Goal: Information Seeking & Learning: Learn about a topic

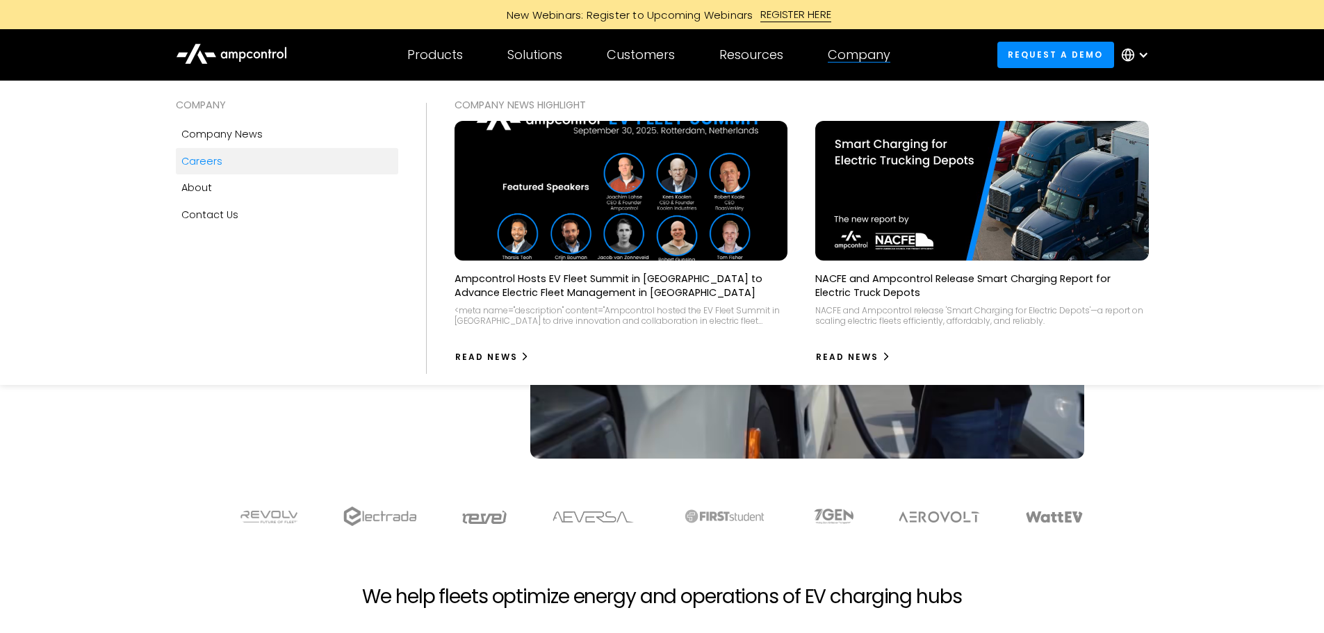
click at [183, 155] on div "Careers" at bounding box center [201, 161] width 41 height 15
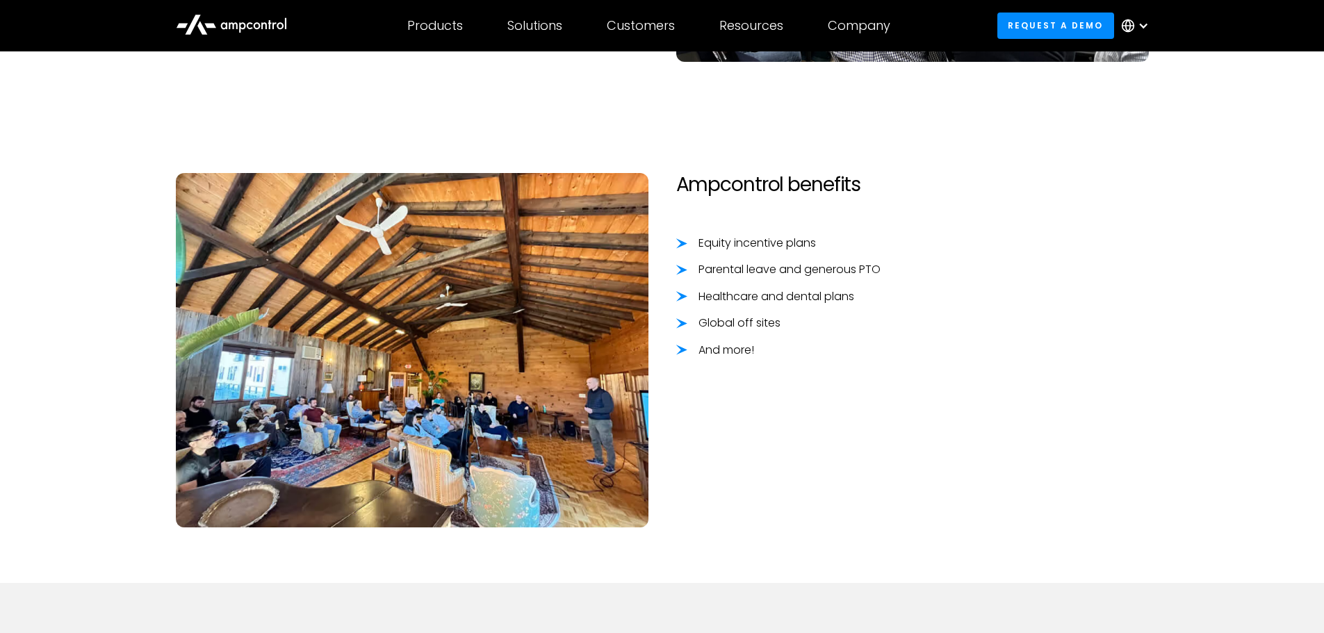
scroll to position [1181, 0]
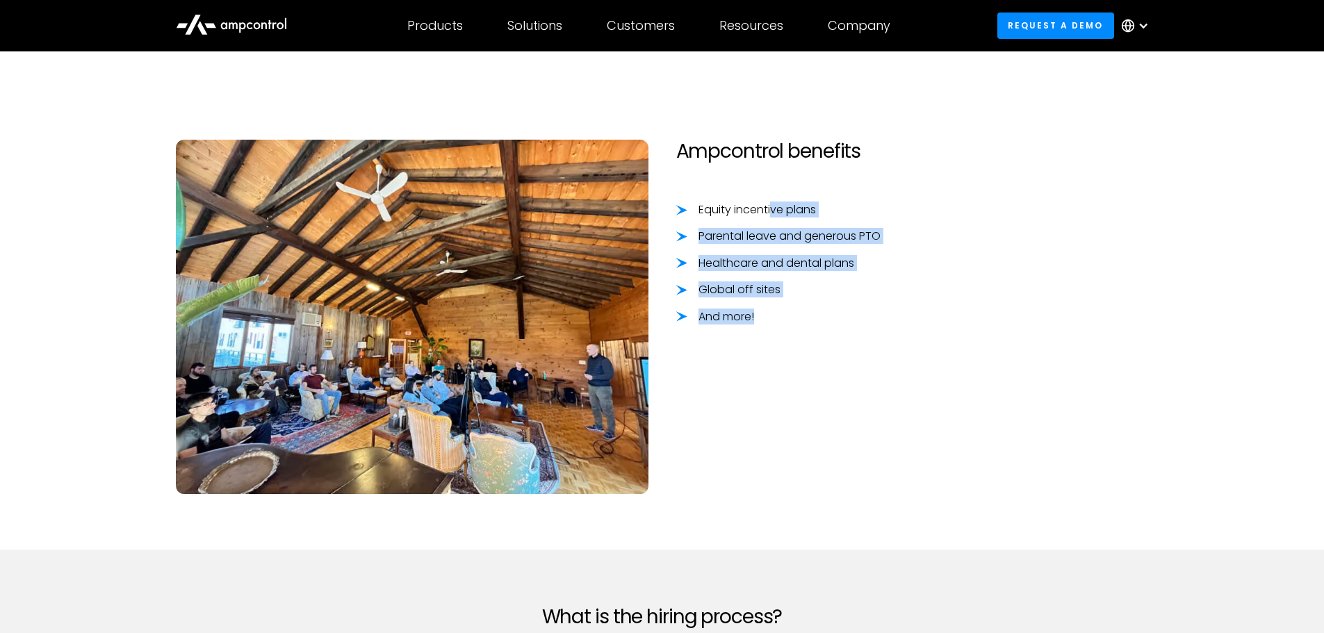
drag, startPoint x: 764, startPoint y: 229, endPoint x: 757, endPoint y: 329, distance: 100.3
click at [757, 329] on div "Ampcontrol benefits Equity incentive plans Parental leave and generous PTO Heal…" at bounding box center [912, 317] width 500 height 354
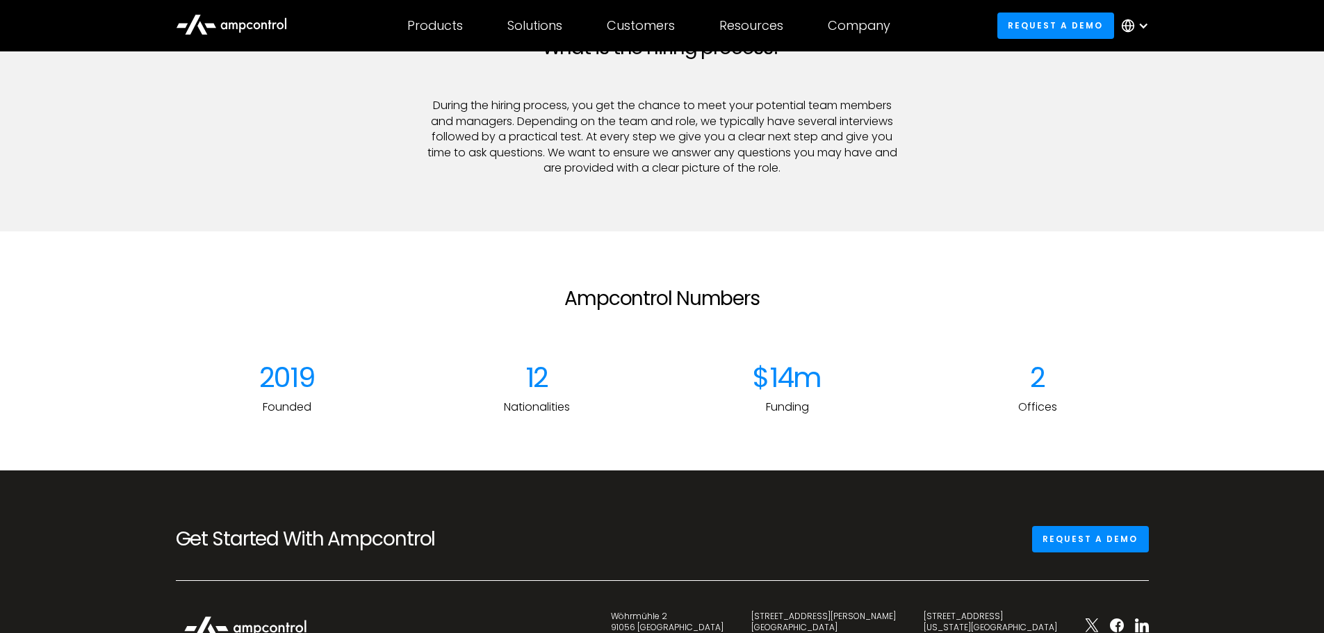
scroll to position [1876, 0]
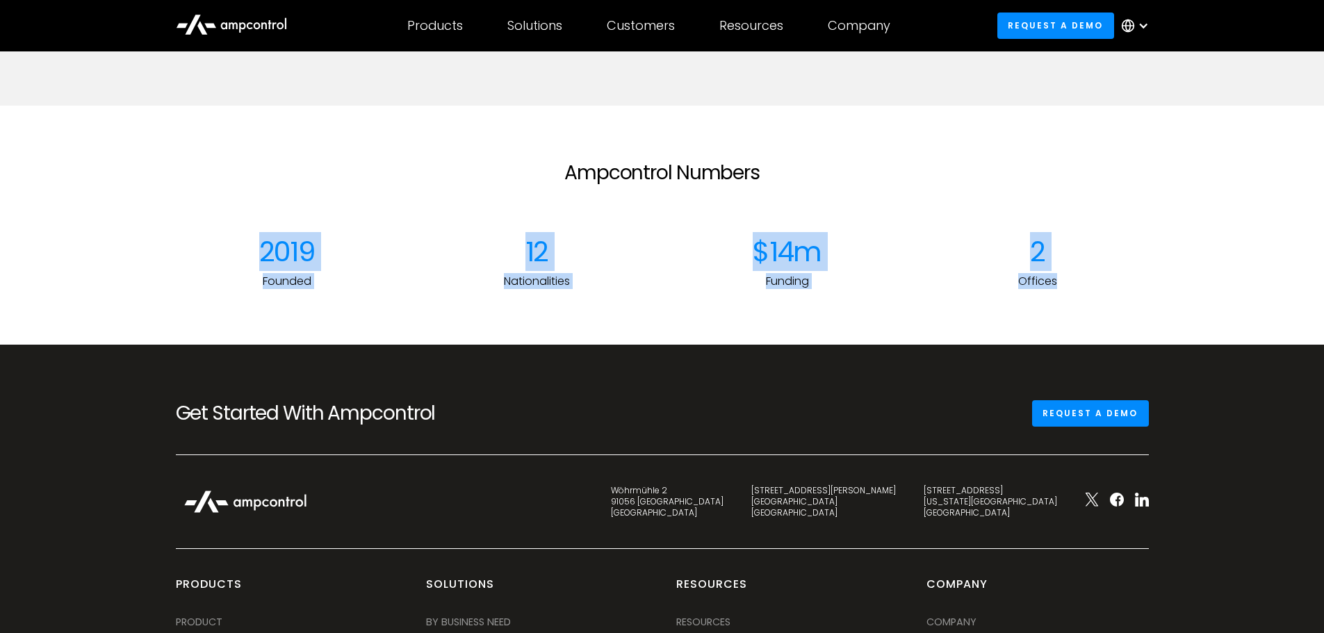
drag, startPoint x: 515, startPoint y: 250, endPoint x: 1087, endPoint y: 284, distance: 572.8
click at [1087, 284] on div "2019 Founded 12 Nationalities $14m Funding 2 Offices" at bounding box center [662, 276] width 1000 height 82
click at [1047, 247] on div "2" at bounding box center [1037, 251] width 222 height 33
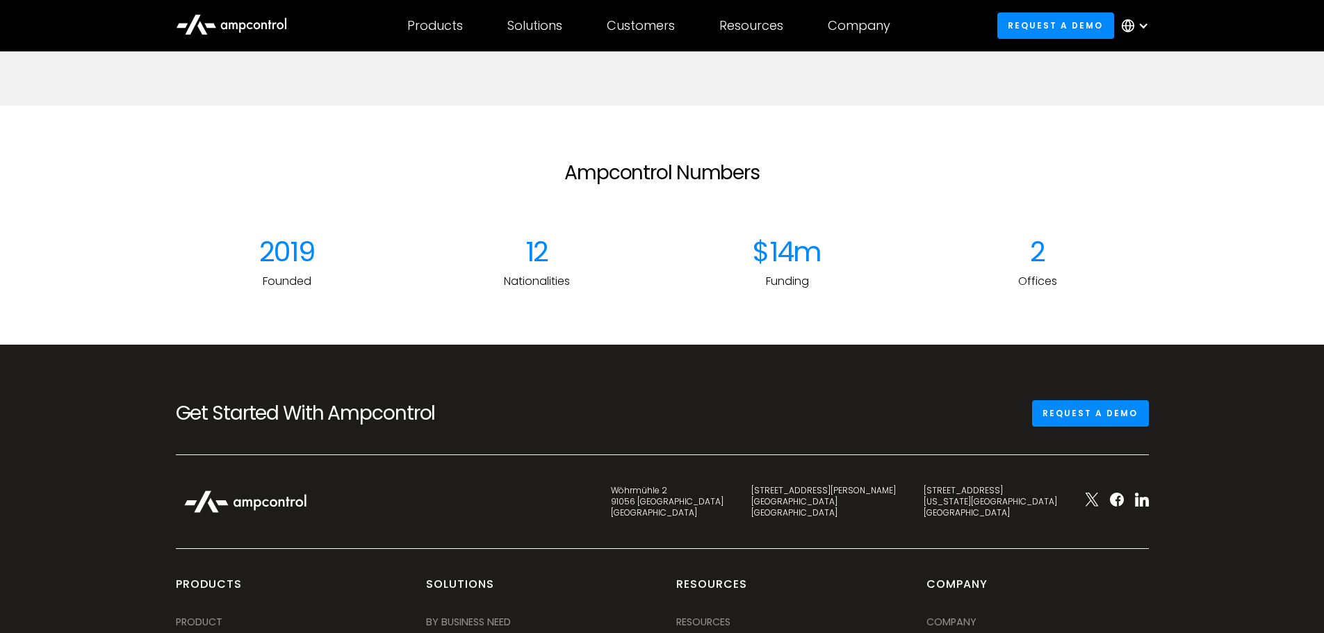
click at [1053, 241] on div "2" at bounding box center [1037, 251] width 222 height 33
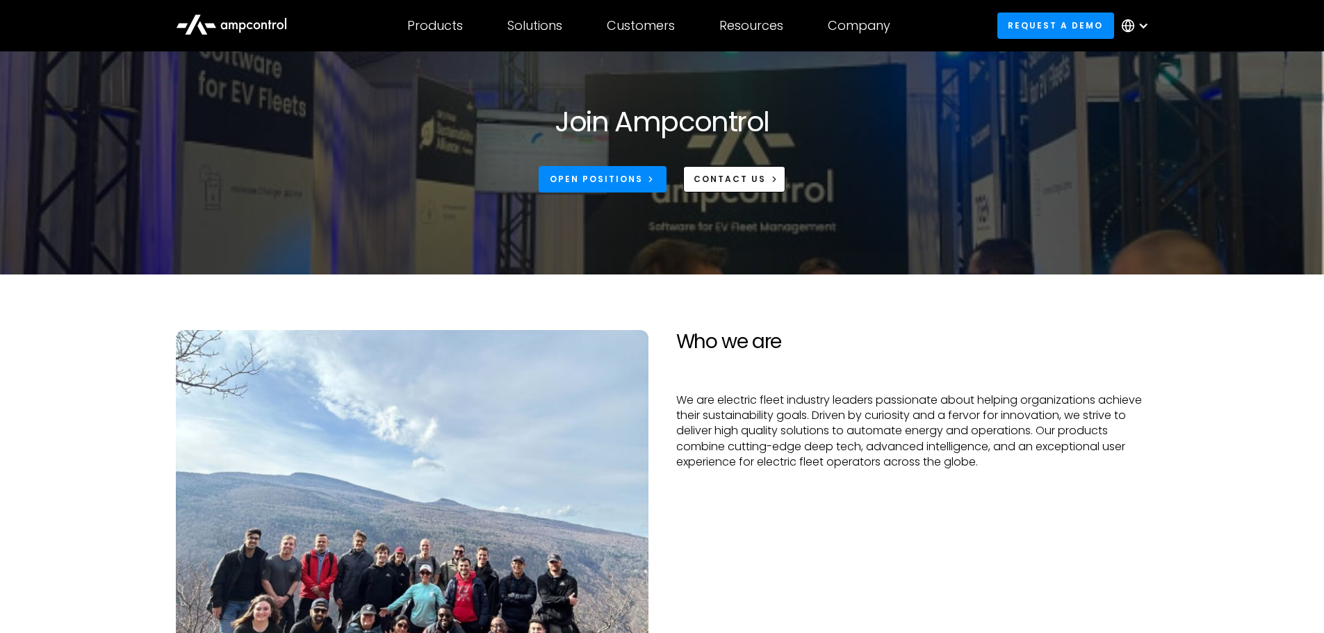
scroll to position [0, 0]
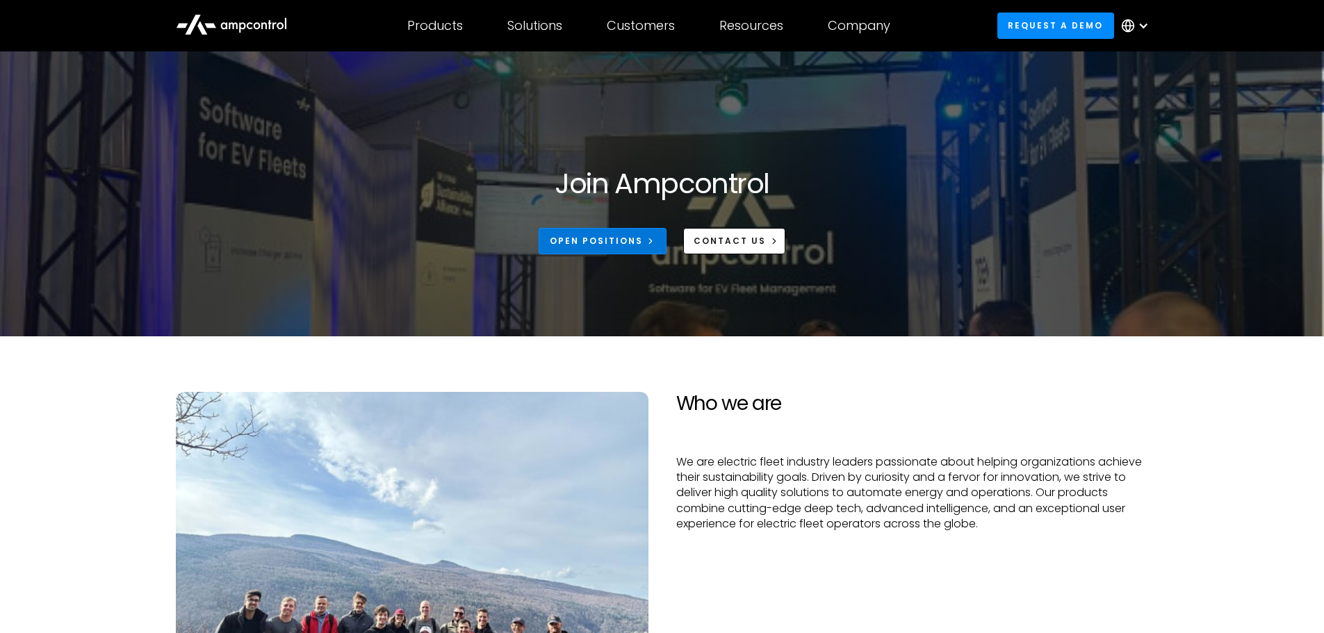
click at [617, 246] on div "Open Positions" at bounding box center [596, 241] width 93 height 13
